Goal: Check status: Check status

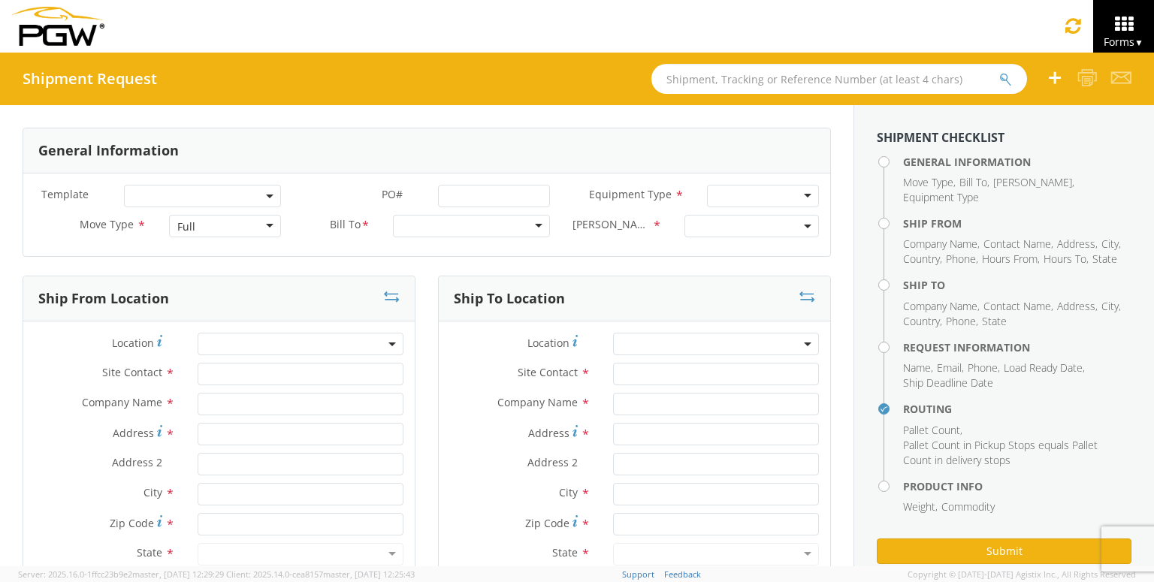
click at [904, 79] on input "text" at bounding box center [839, 79] width 376 height 30
paste input "56220098"
type input "56220098"
click at [999, 71] on button "submit" at bounding box center [1005, 80] width 13 height 18
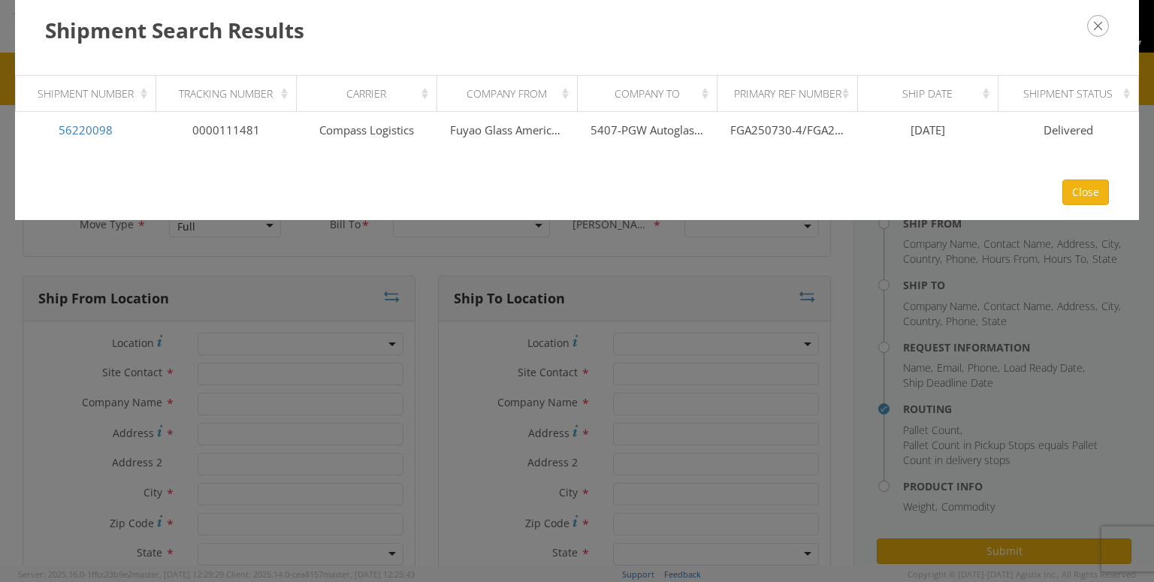
click at [1103, 32] on icon "button" at bounding box center [1098, 26] width 22 height 22
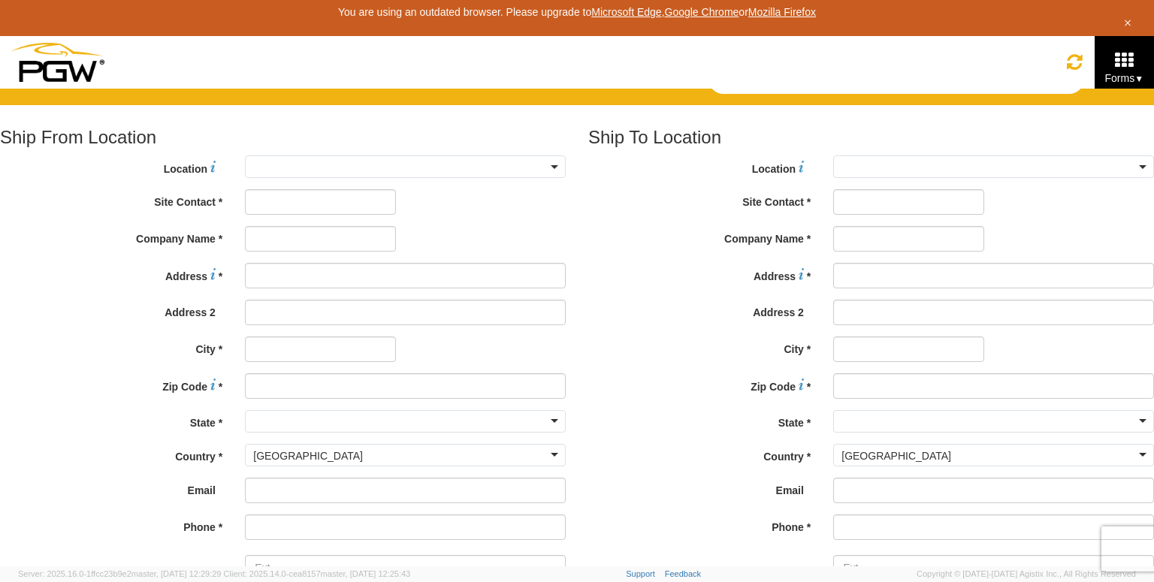
click at [757, 70] on input "text" at bounding box center [896, 79] width 376 height 30
paste input "56445245"
type input "56445245"
click at [1044, 71] on button "submit" at bounding box center [1057, 79] width 26 height 17
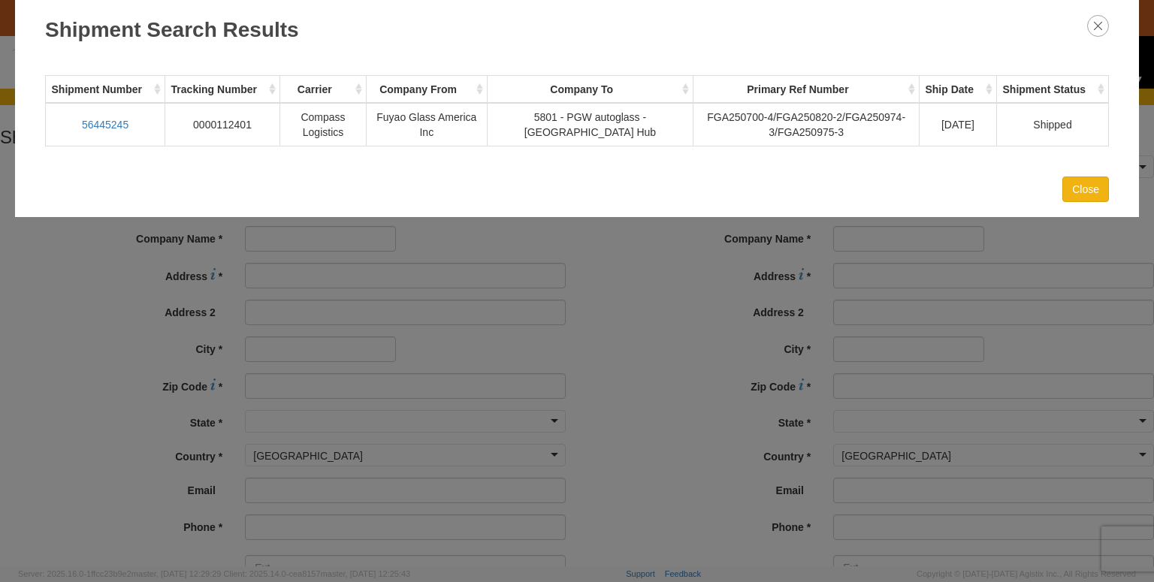
click at [860, 402] on div "Shipment Search Results Loading, please wait Shipment Number Tracking Number Ca…" at bounding box center [577, 291] width 1154 height 582
